Goal: Information Seeking & Learning: Learn about a topic

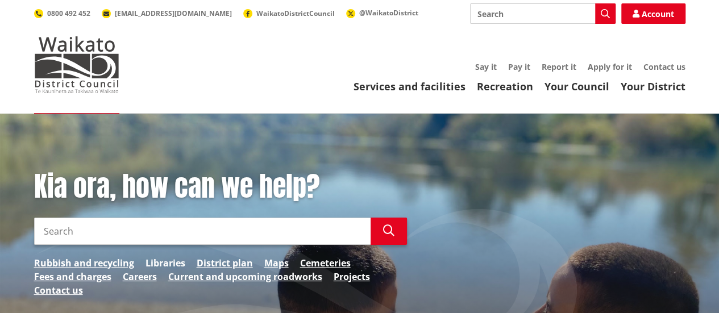
click at [173, 259] on link "Libraries" at bounding box center [166, 264] width 40 height 14
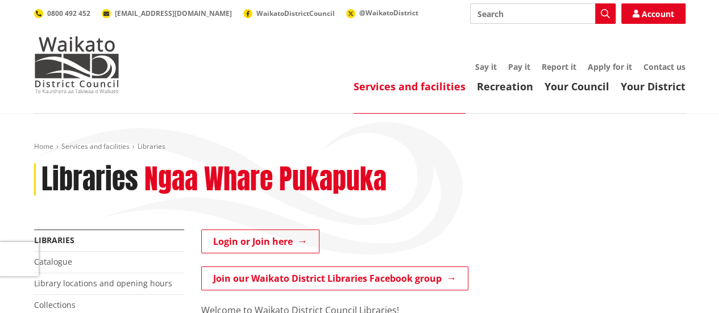
click at [330, 186] on h2 "Ngaa Whare Pukapuka" at bounding box center [265, 179] width 242 height 33
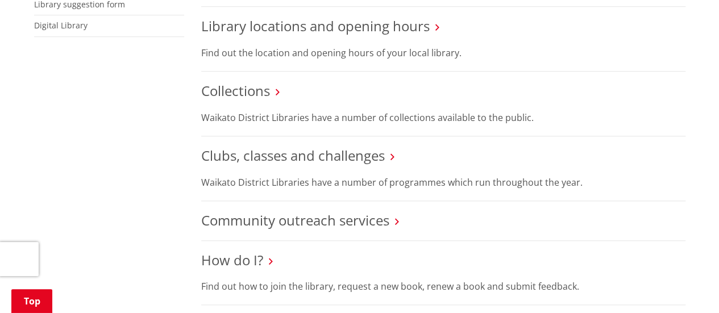
scroll to position [432, 0]
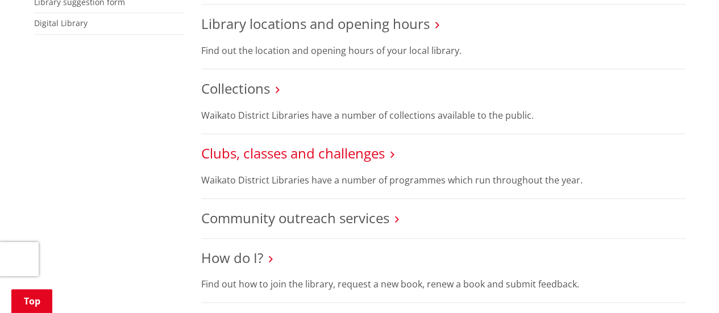
click at [346, 144] on link "Clubs, classes and challenges" at bounding box center [293, 153] width 184 height 19
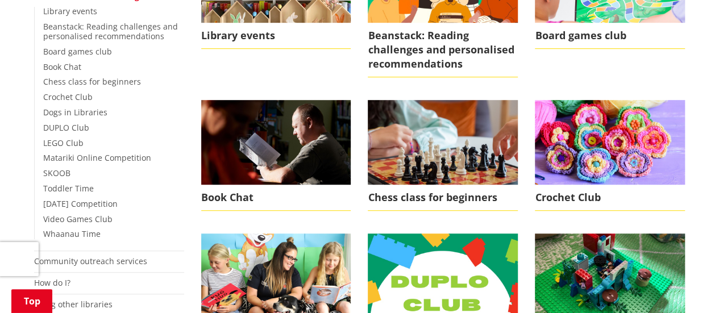
scroll to position [387, 0]
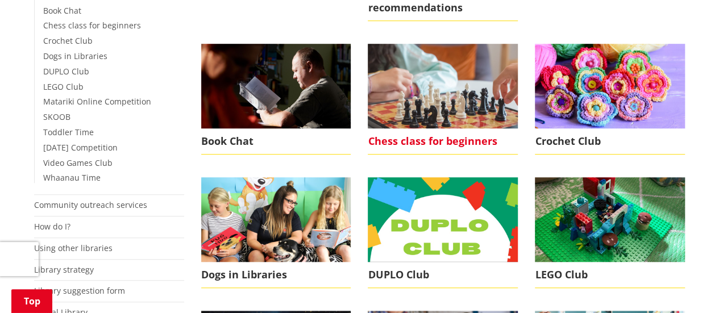
click at [452, 100] on img at bounding box center [443, 86] width 150 height 84
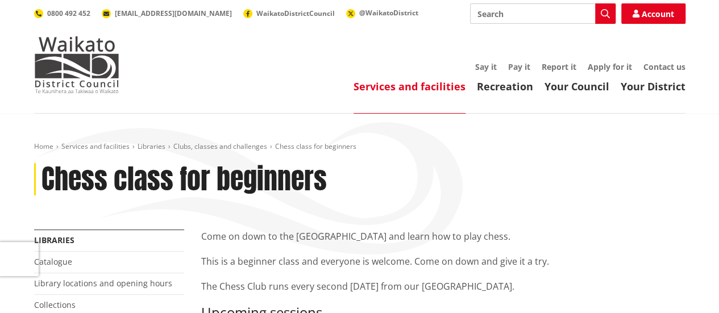
click at [370, 224] on div "Home Services and facilities Libraries Clubs, classes and challenges Chess clas…" at bounding box center [360, 186] width 669 height 88
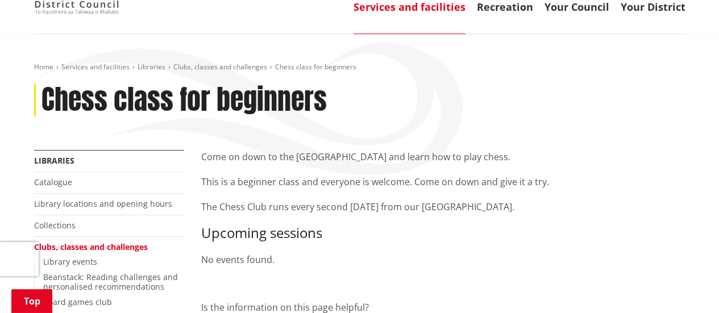
scroll to position [136, 0]
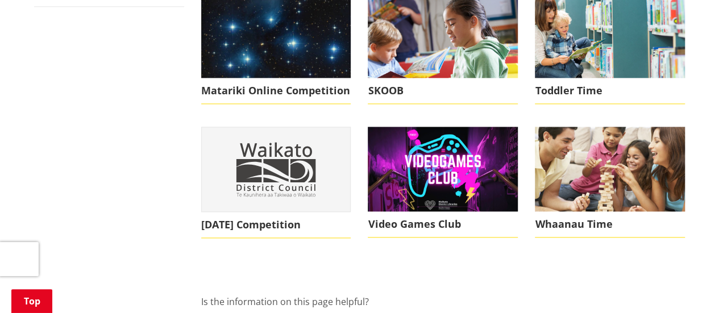
scroll to position [705, 0]
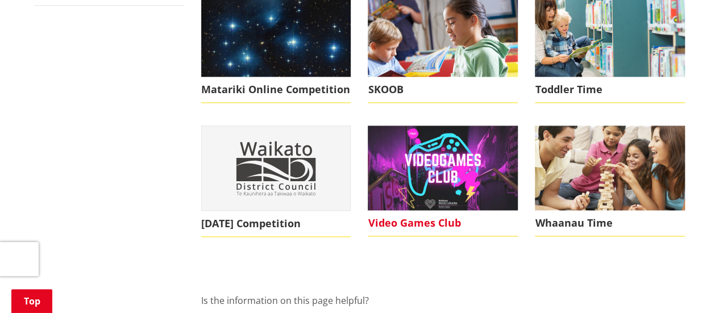
click at [435, 184] on img at bounding box center [443, 168] width 150 height 84
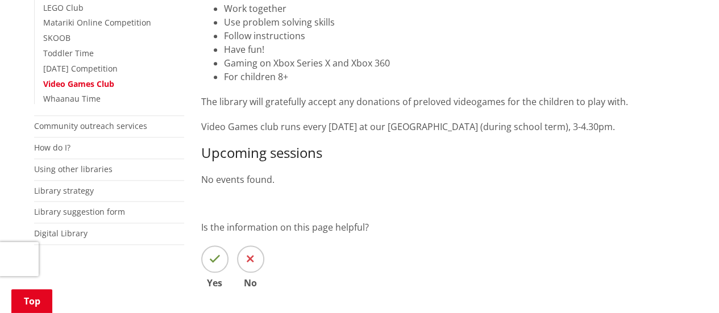
drag, startPoint x: 727, startPoint y: 55, endPoint x: 713, endPoint y: 161, distance: 107.4
click at [713, 161] on html "Skip to content Toggle search Toggle navigation Services and facilities Recreat…" at bounding box center [359, 220] width 719 height 1372
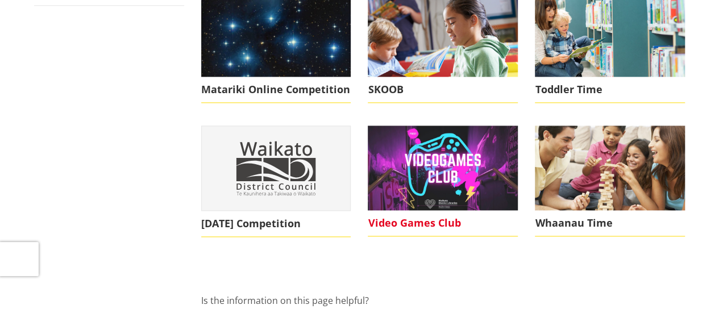
scroll to position [705, 0]
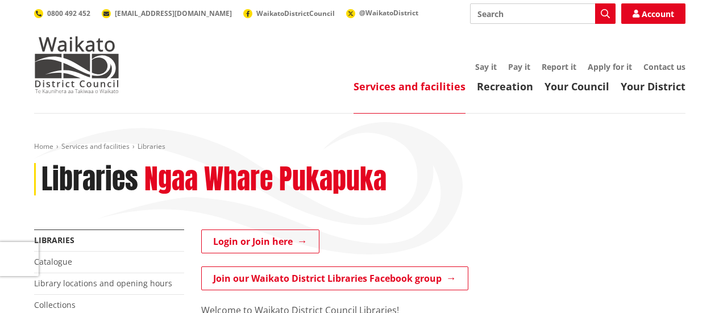
scroll to position [432, 0]
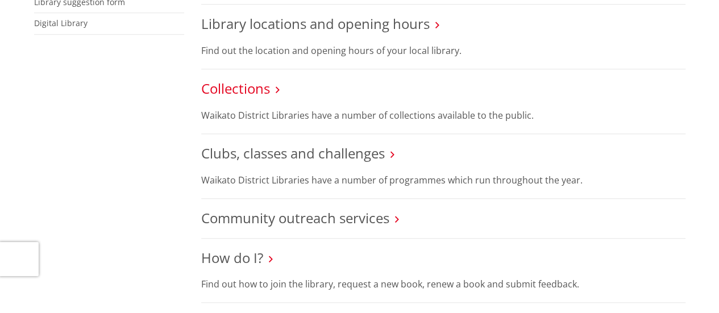
click at [244, 79] on link "Collections" at bounding box center [235, 88] width 69 height 19
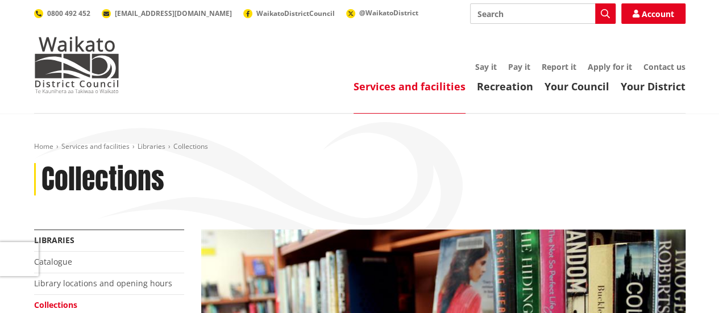
click at [263, 181] on div "Collections" at bounding box center [360, 179] width 652 height 33
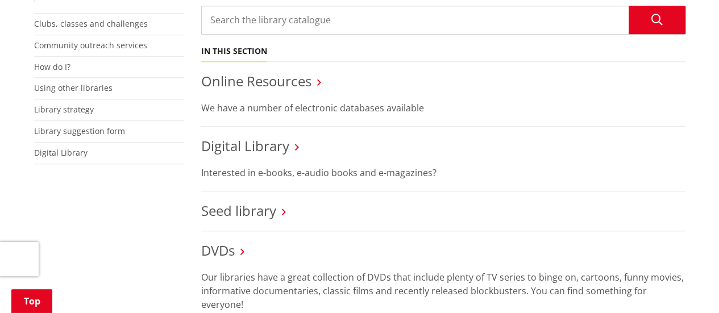
scroll to position [455, 0]
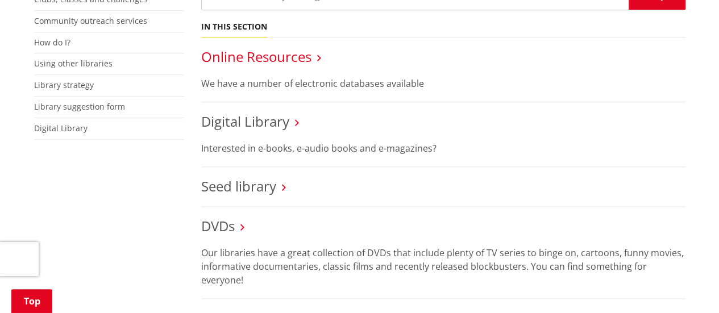
click at [303, 62] on link "Online Resources" at bounding box center [256, 56] width 110 height 19
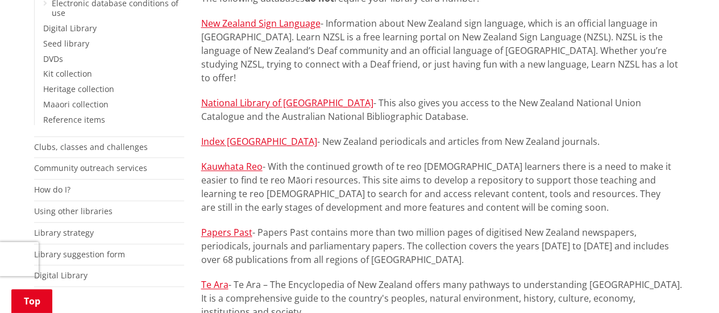
scroll to position [315, 0]
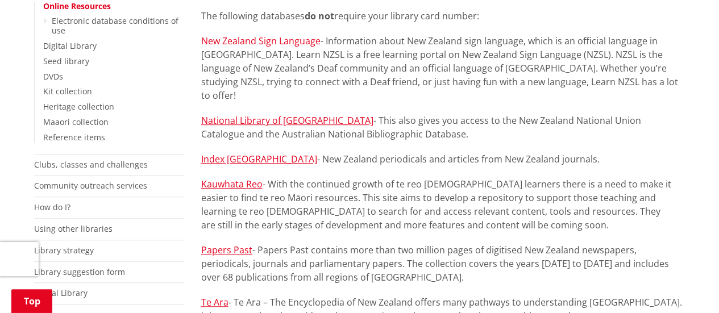
click at [293, 42] on link "New Zealand Sign Language" at bounding box center [260, 41] width 119 height 13
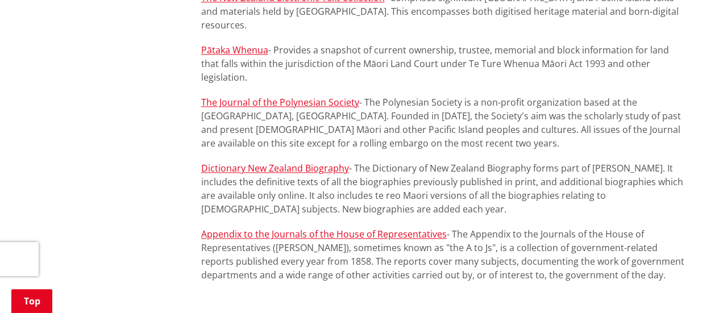
scroll to position [747, 0]
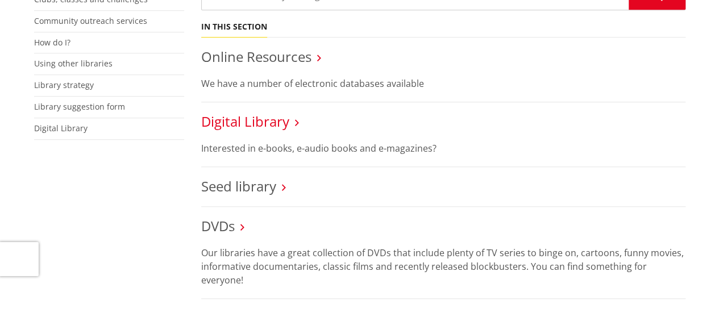
scroll to position [455, 0]
click at [264, 122] on link "Digital Library" at bounding box center [245, 121] width 88 height 19
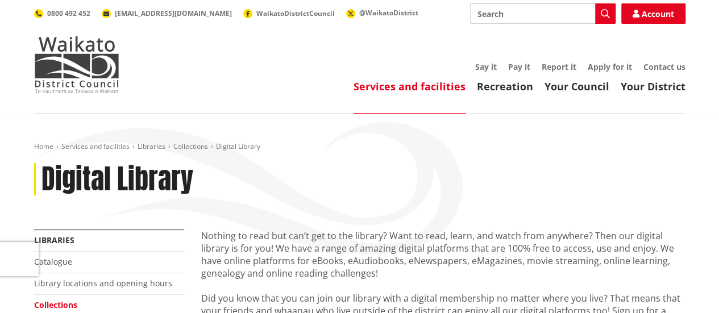
click at [411, 181] on div "Digital Library" at bounding box center [360, 179] width 652 height 33
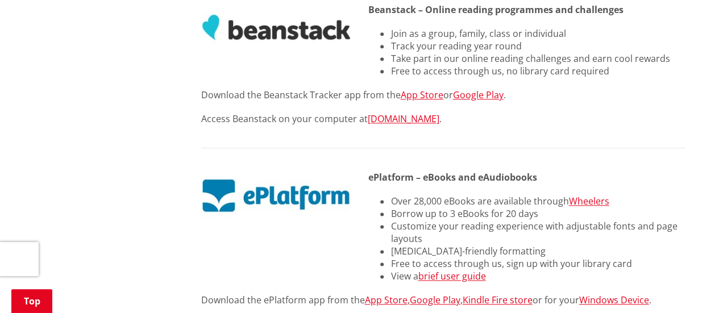
scroll to position [653, 0]
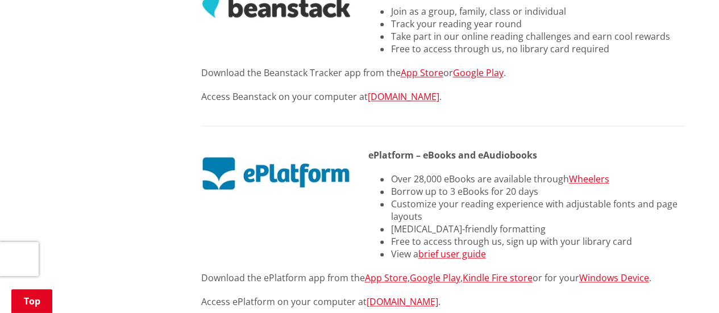
click at [418, 198] on li "Customize your reading experience with adjustable fonts and page layouts" at bounding box center [538, 210] width 295 height 25
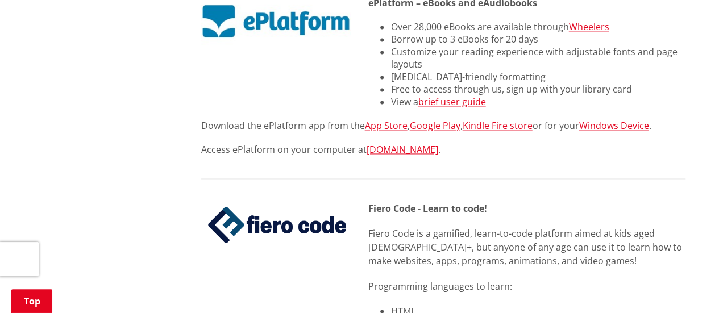
scroll to position [926, 0]
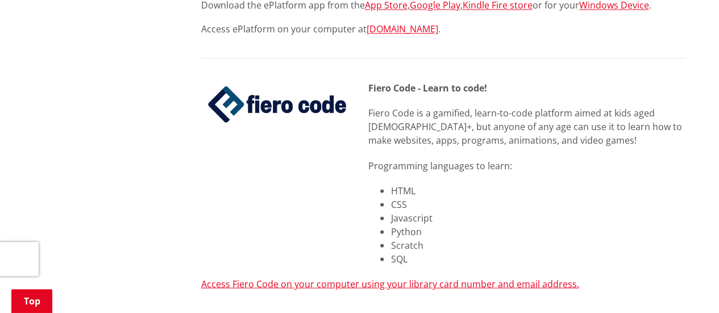
click at [439, 159] on p "Programming languages to learn:" at bounding box center [526, 166] width 317 height 14
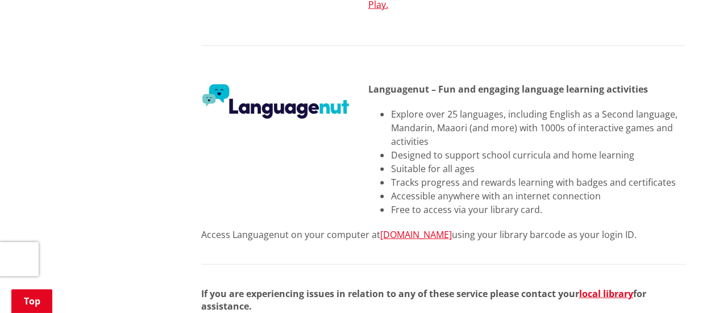
scroll to position [1381, 0]
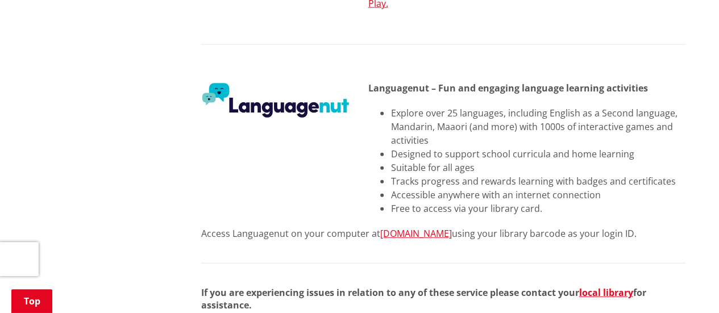
click at [422, 175] on li "Tracks progress and rewards learning with badges and certificates" at bounding box center [538, 182] width 295 height 14
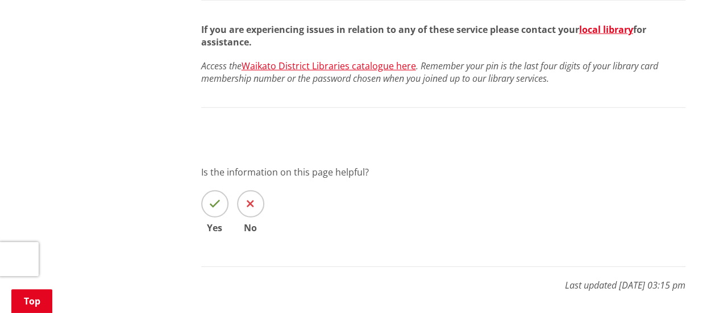
scroll to position [1654, 0]
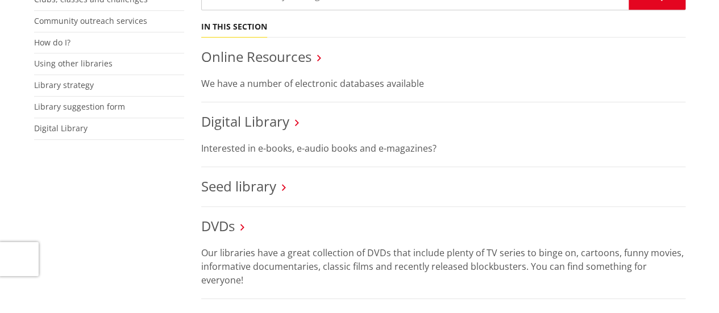
click at [165, 206] on div "More from this section Libraries Catalogue Library locations and opening hours …" at bounding box center [360, 273] width 669 height 996
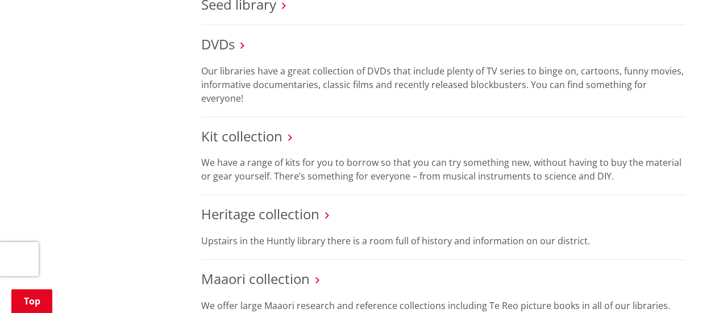
scroll to position [660, 0]
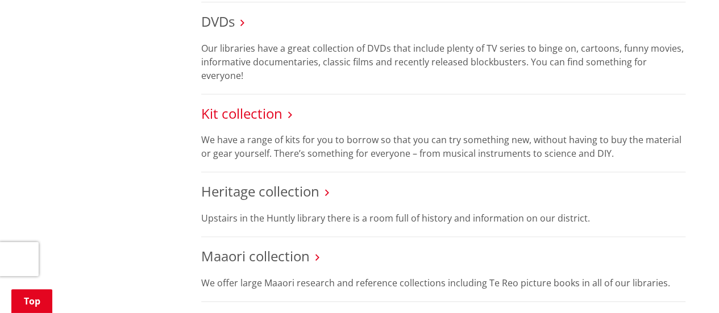
click at [230, 104] on link "Kit collection" at bounding box center [241, 113] width 81 height 19
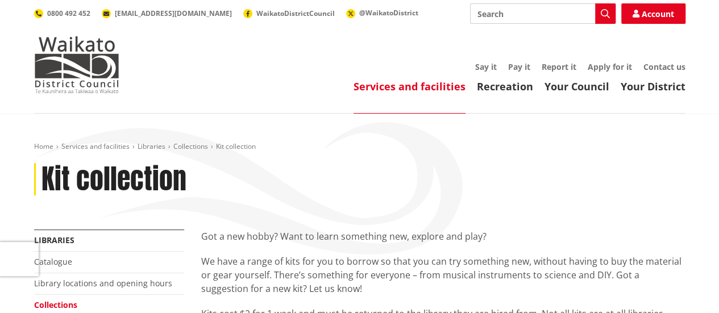
click at [281, 225] on div "Home Services and facilities Libraries Collections Kit collection Kit collection" at bounding box center [360, 186] width 669 height 88
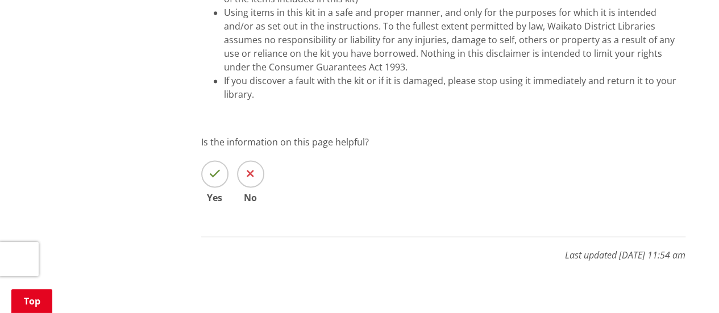
scroll to position [751, 0]
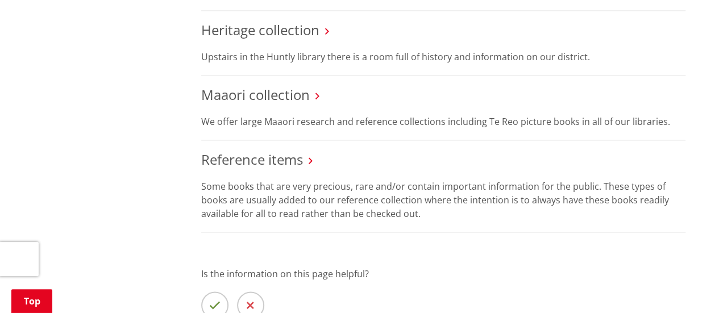
scroll to position [819, 0]
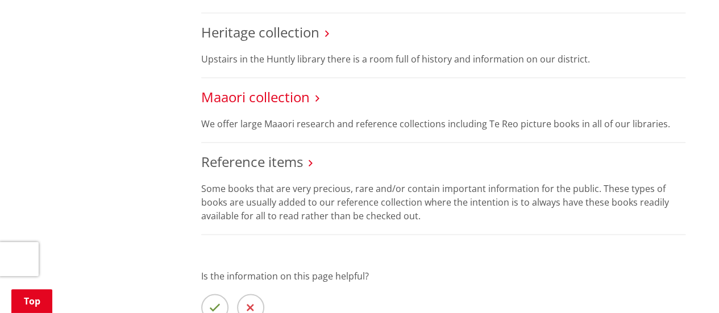
click at [273, 88] on link "Maaori collection" at bounding box center [255, 97] width 109 height 19
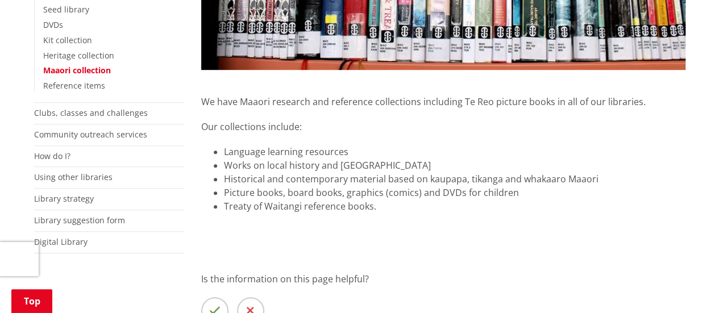
scroll to position [432, 0]
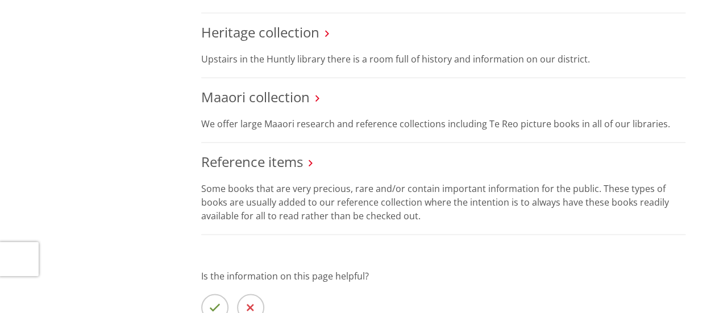
scroll to position [819, 0]
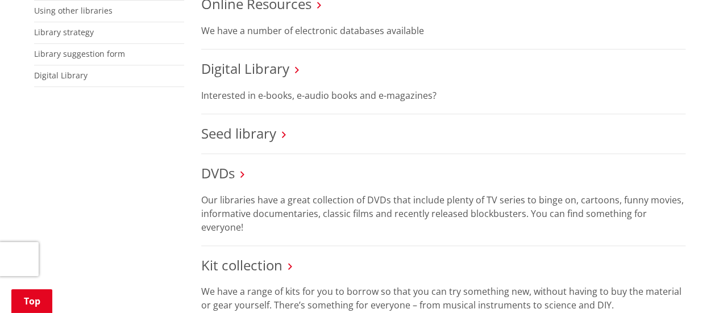
scroll to position [500, 0]
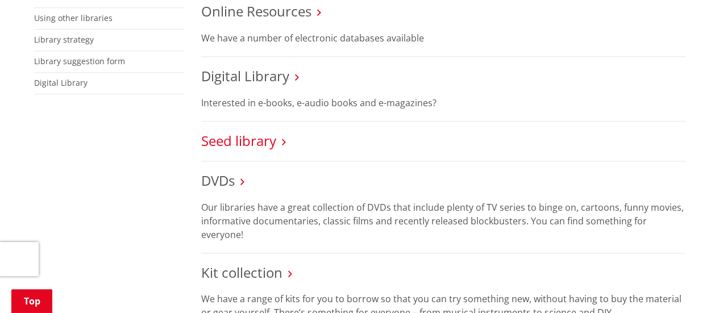
click at [231, 139] on link "Seed library" at bounding box center [238, 140] width 75 height 19
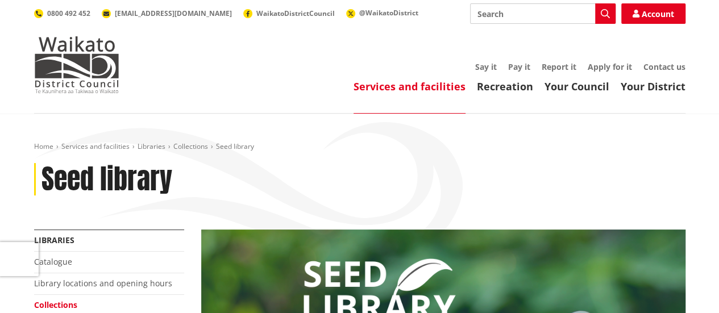
click at [353, 152] on div "Home Services and facilities Libraries Collections Seed library Seed library" at bounding box center [360, 186] width 669 height 88
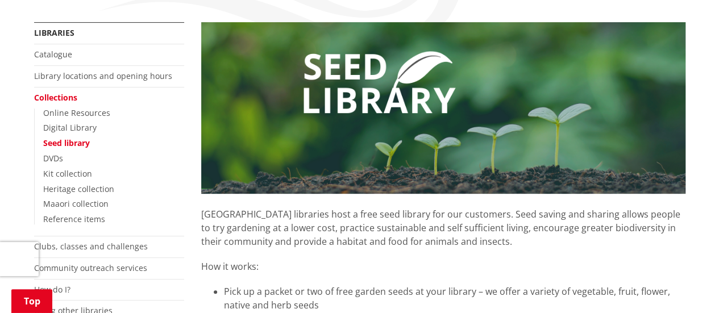
scroll to position [227, 0]
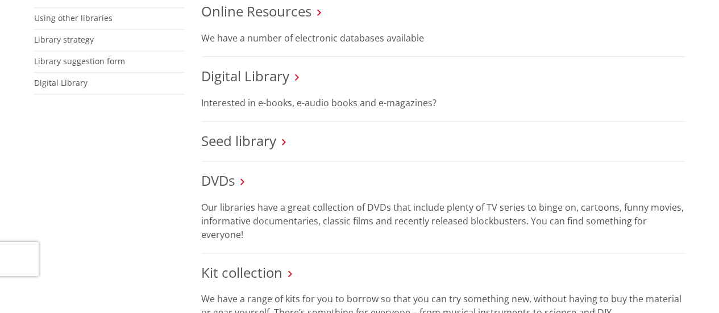
scroll to position [500, 0]
click at [162, 138] on div "More from this section Libraries Catalogue Library locations and opening hours …" at bounding box center [360, 227] width 669 height 996
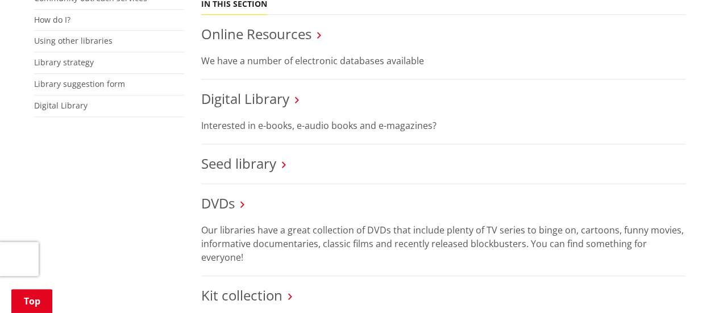
scroll to position [387, 0]
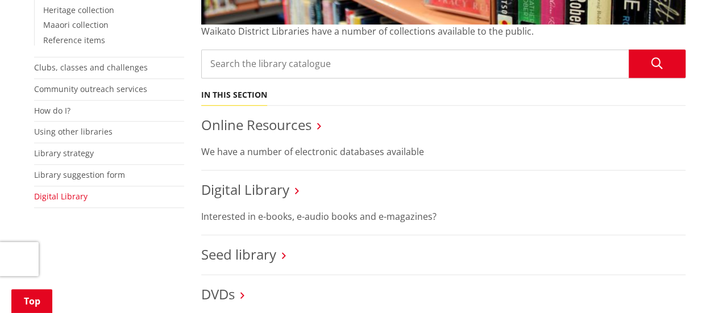
click at [69, 192] on link "Digital Library" at bounding box center [60, 196] width 53 height 11
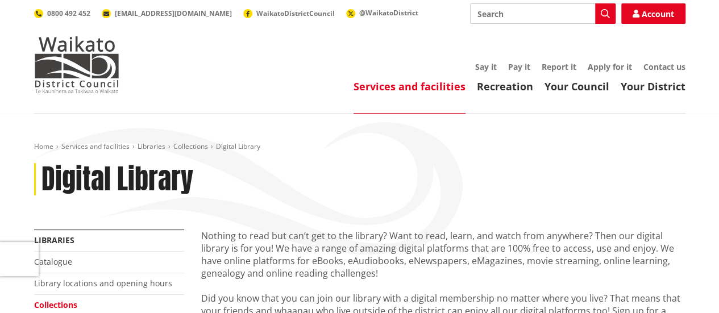
click at [249, 238] on p "Nothing to read but can’t get to the library? Want to read, learn, and watch fr…" at bounding box center [443, 255] width 485 height 50
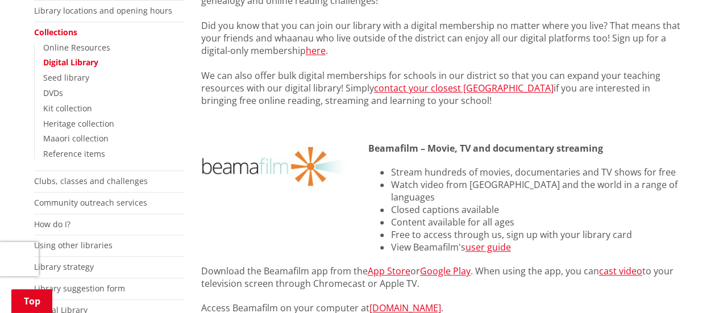
scroll to position [296, 0]
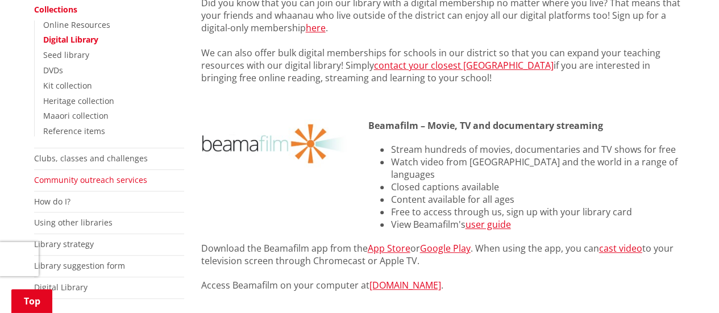
click at [93, 178] on link "Community outreach services" at bounding box center [90, 180] width 113 height 11
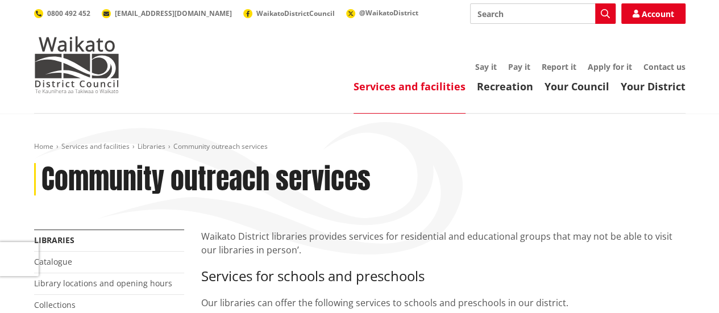
click at [254, 240] on p "Waikato District libraries provides services for residential and educational gr…" at bounding box center [443, 243] width 485 height 27
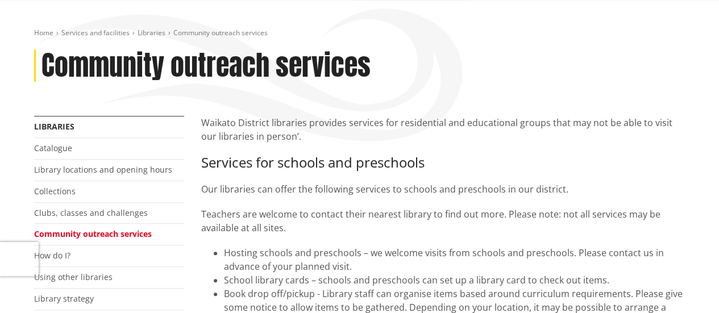
scroll to position [91, 0]
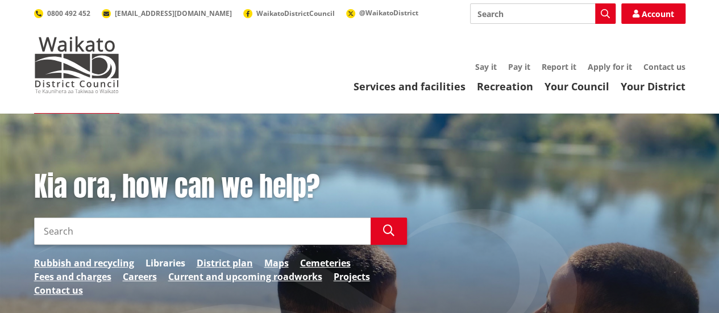
click at [158, 259] on link "Libraries" at bounding box center [166, 264] width 40 height 14
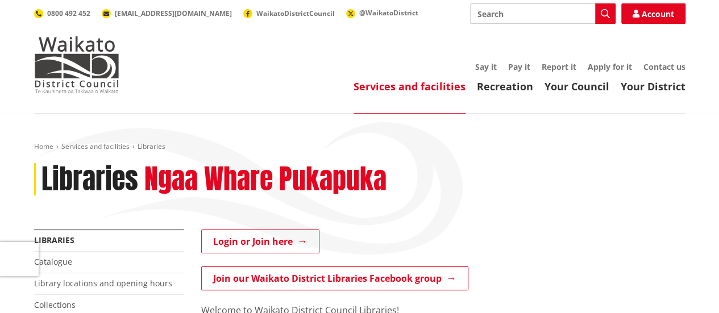
click at [338, 196] on h2 "Ngaa Whare Pukapuka" at bounding box center [265, 179] width 242 height 33
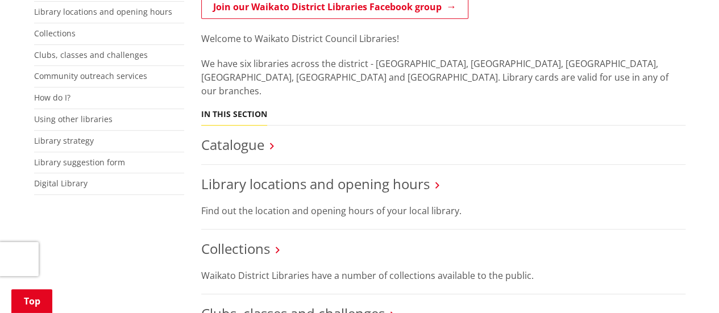
scroll to position [273, 0]
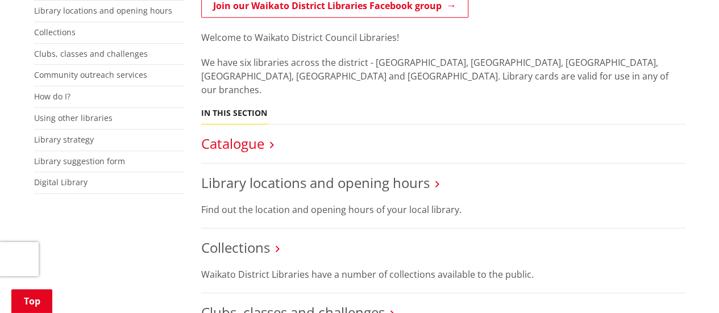
click at [233, 134] on link "Catalogue" at bounding box center [232, 143] width 63 height 19
